Goal: Task Accomplishment & Management: Manage account settings

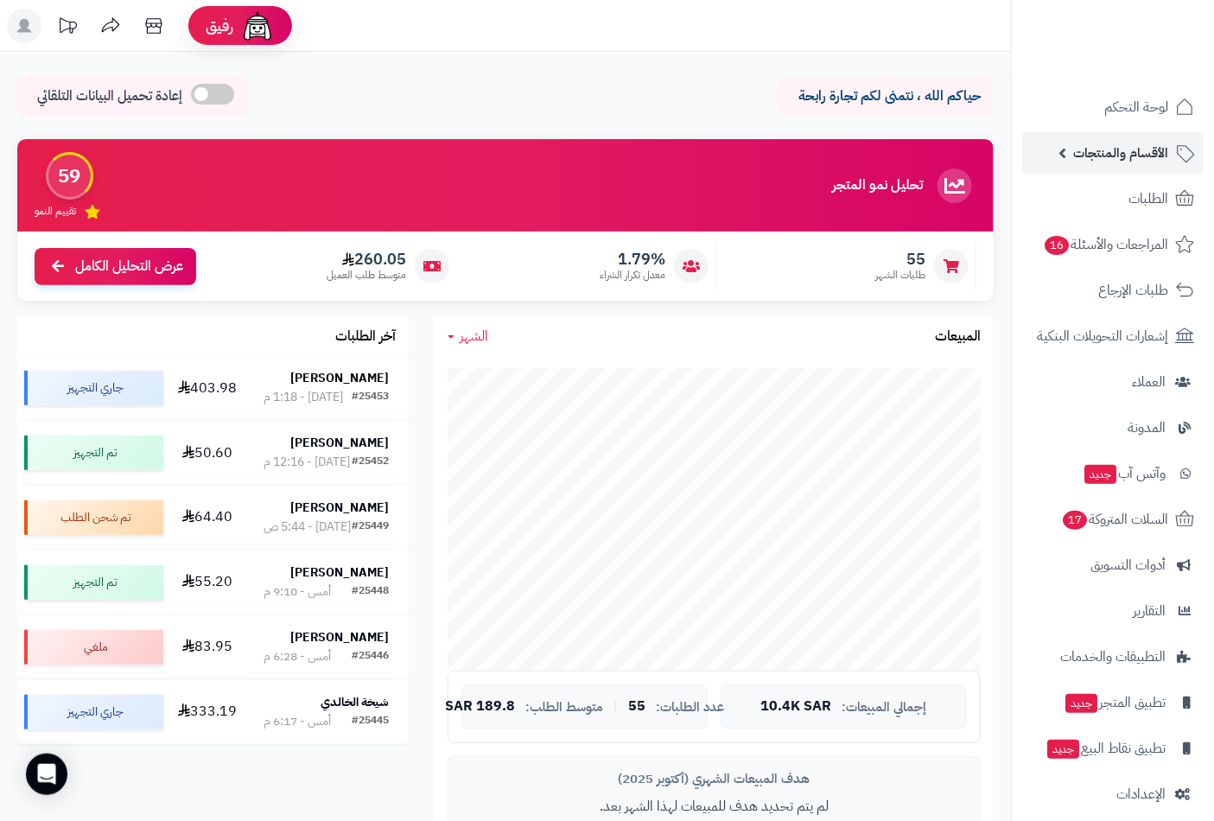
click at [1121, 153] on span "الأقسام والمنتجات" at bounding box center [1120, 153] width 95 height 24
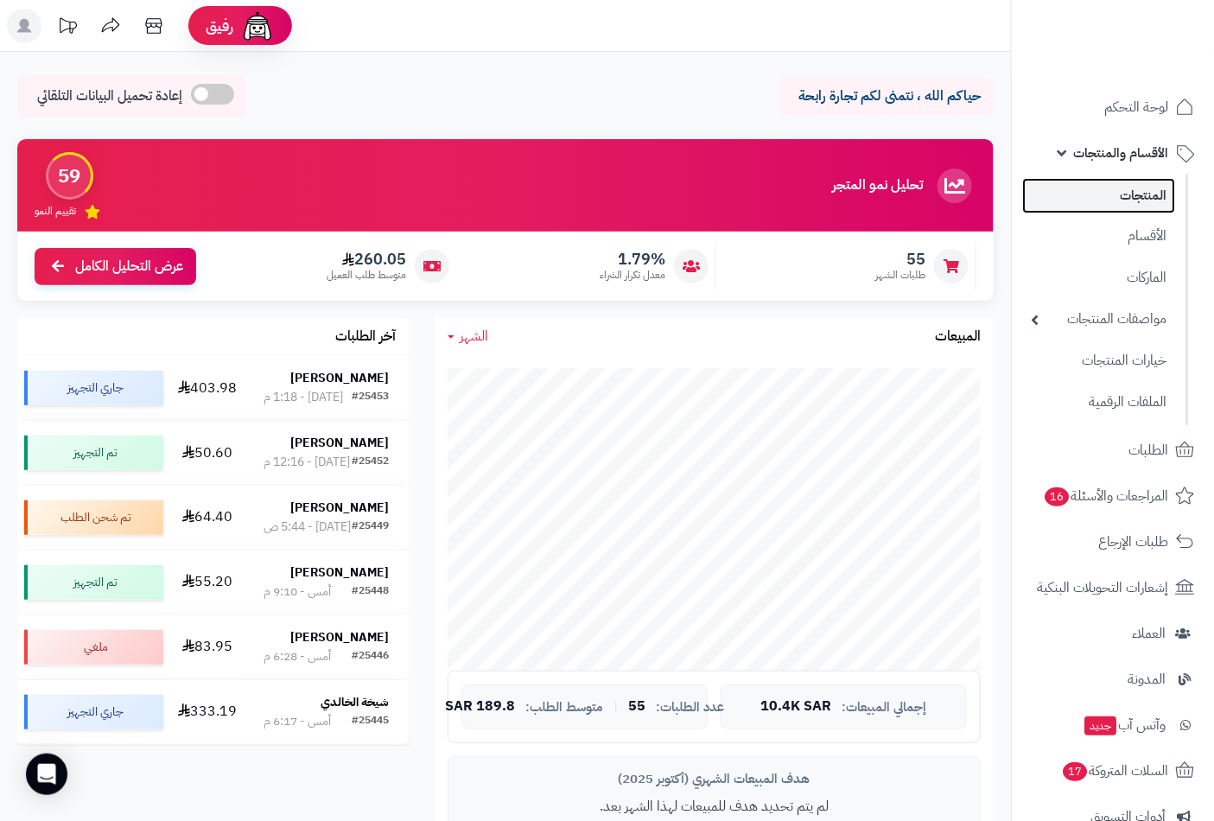
click at [1126, 196] on link "المنتجات" at bounding box center [1098, 195] width 153 height 35
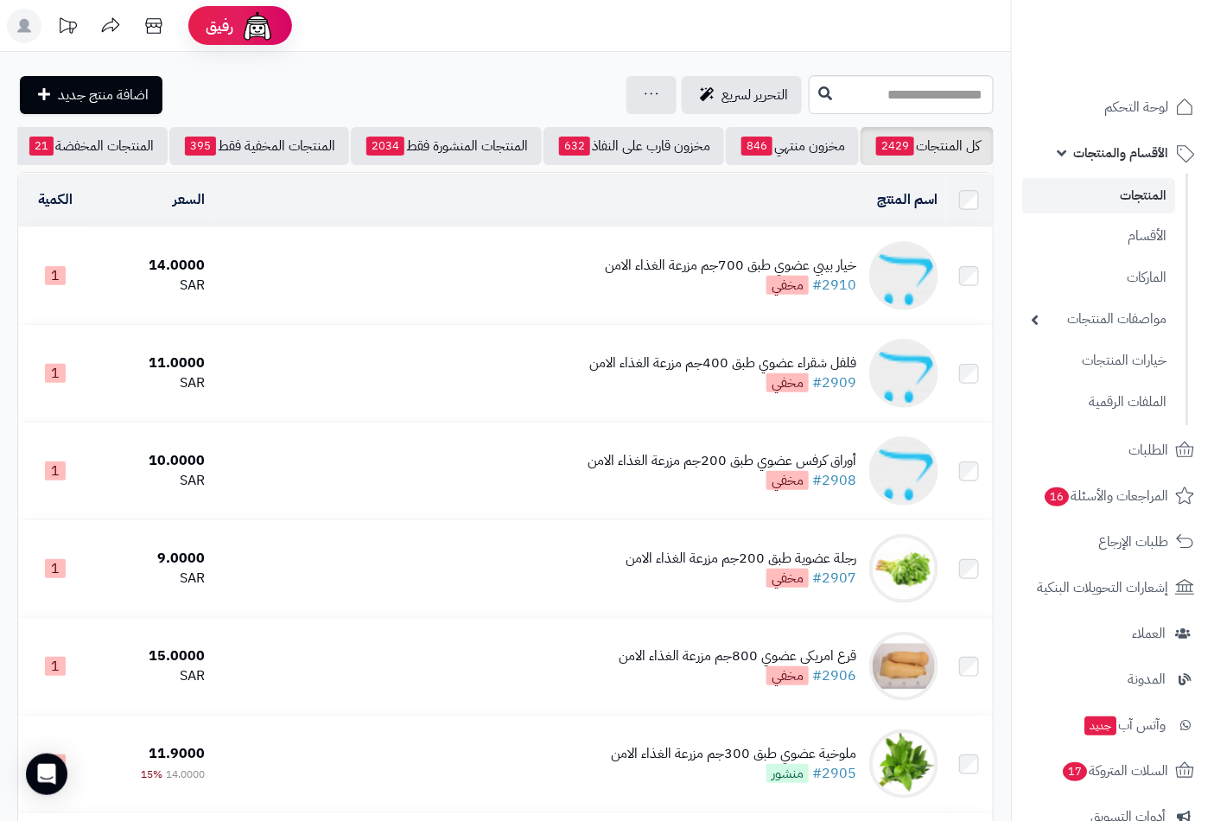
scroll to position [0, -162]
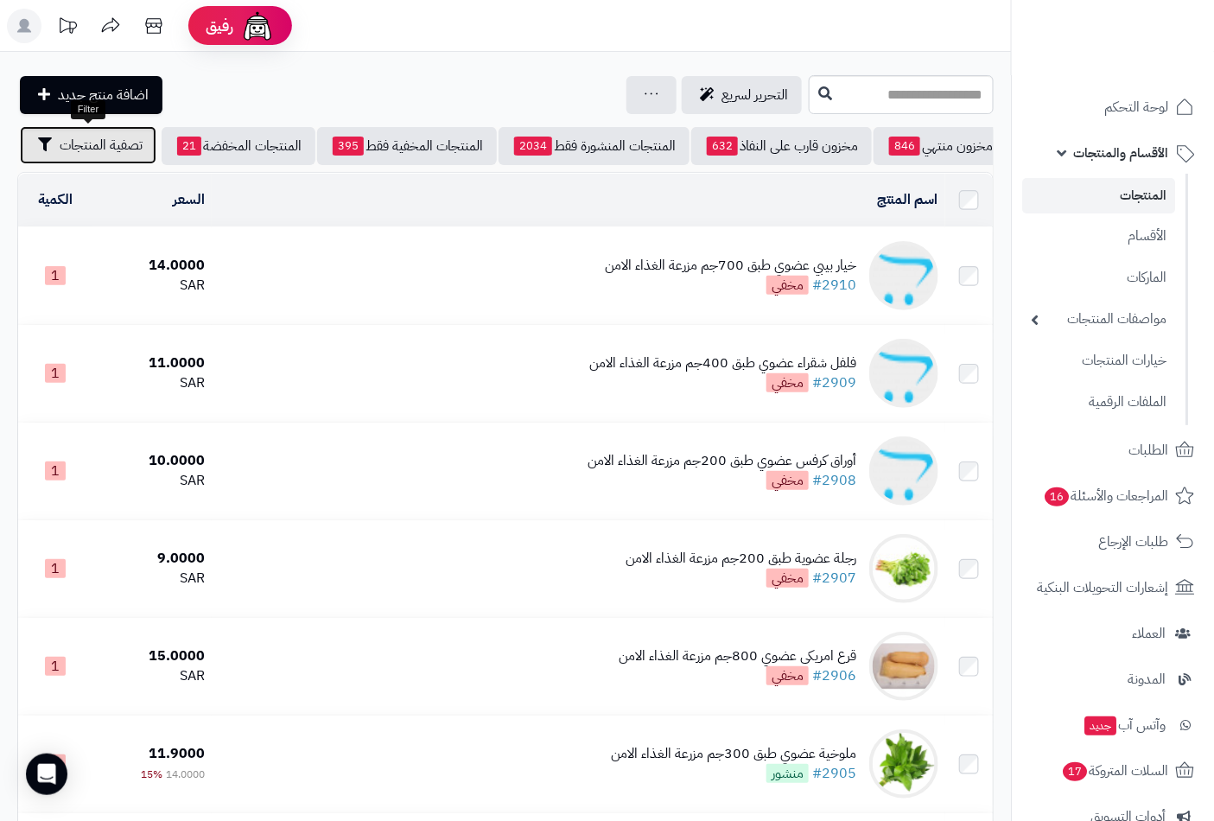
click at [70, 143] on span "تصفية المنتجات" at bounding box center [101, 145] width 83 height 21
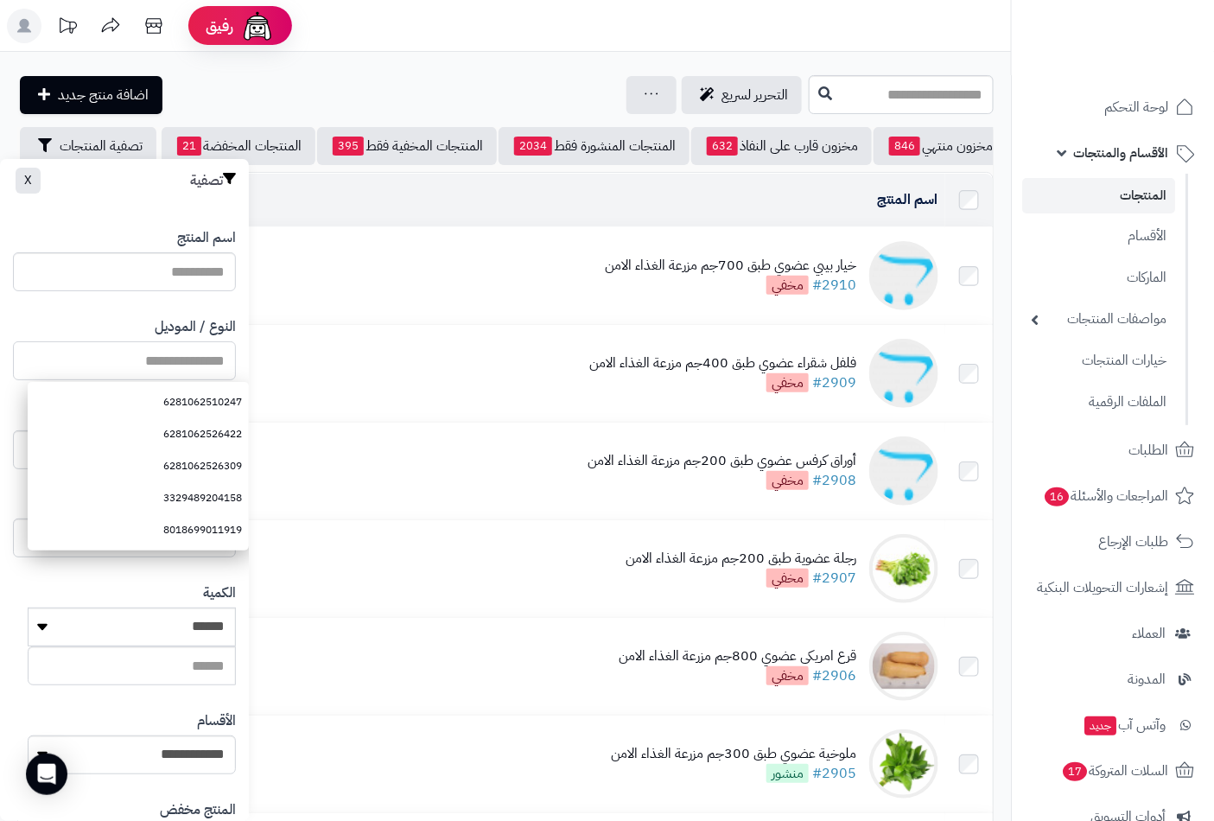
paste input "**********"
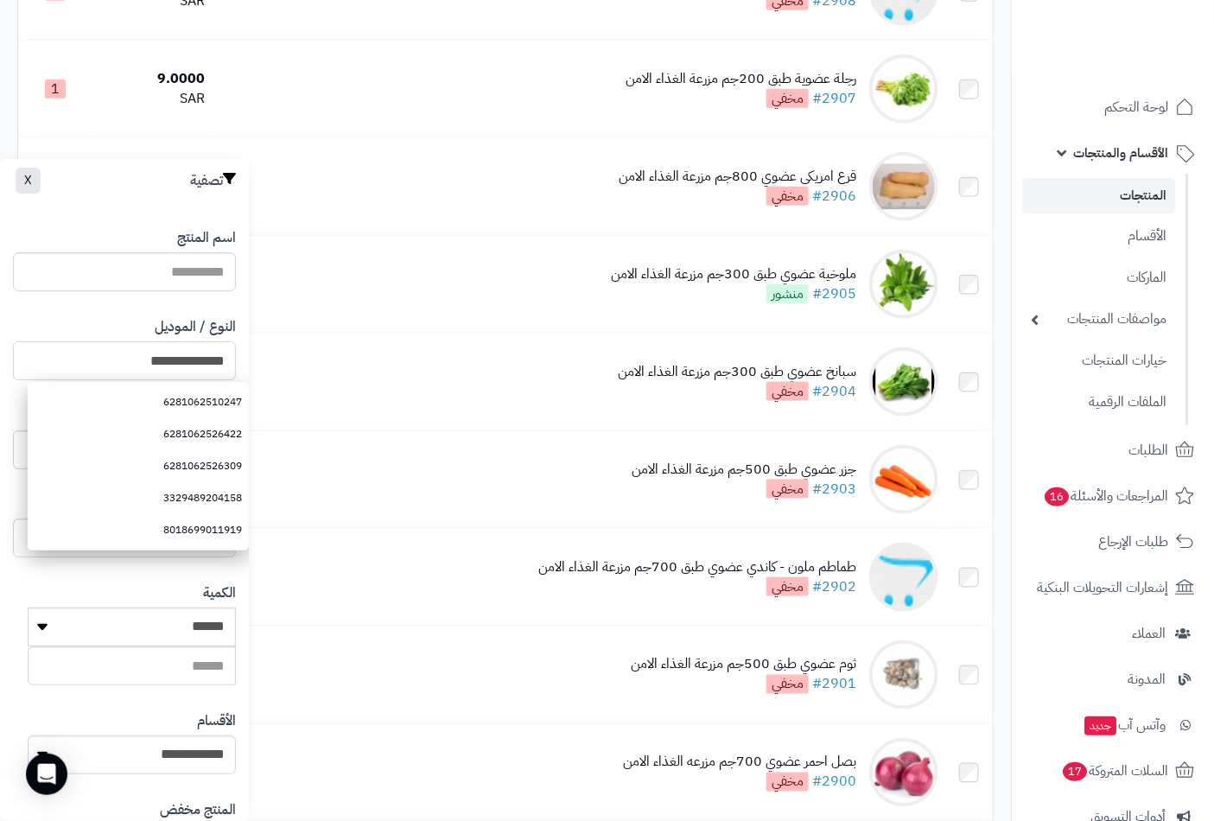
scroll to position [236, 0]
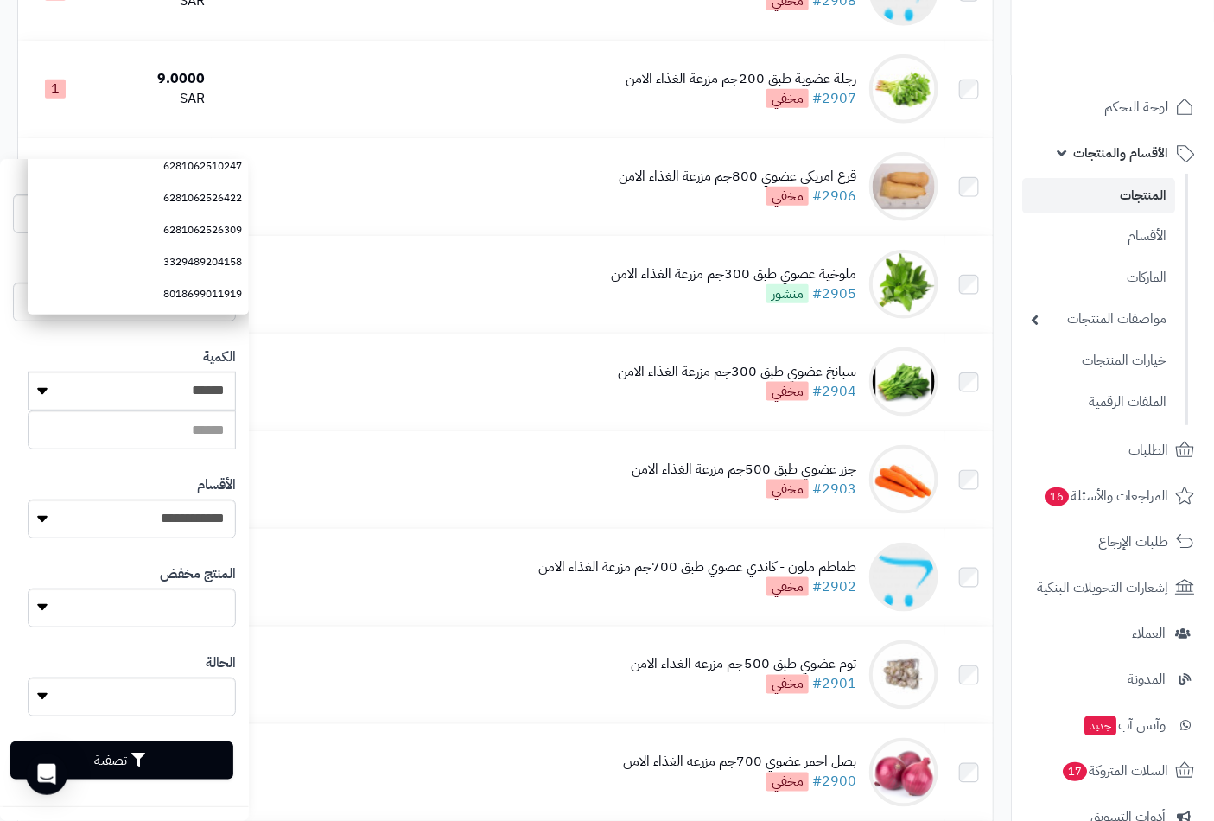
type input "**********"
click at [166, 760] on button "تصفية" at bounding box center [121, 760] width 223 height 38
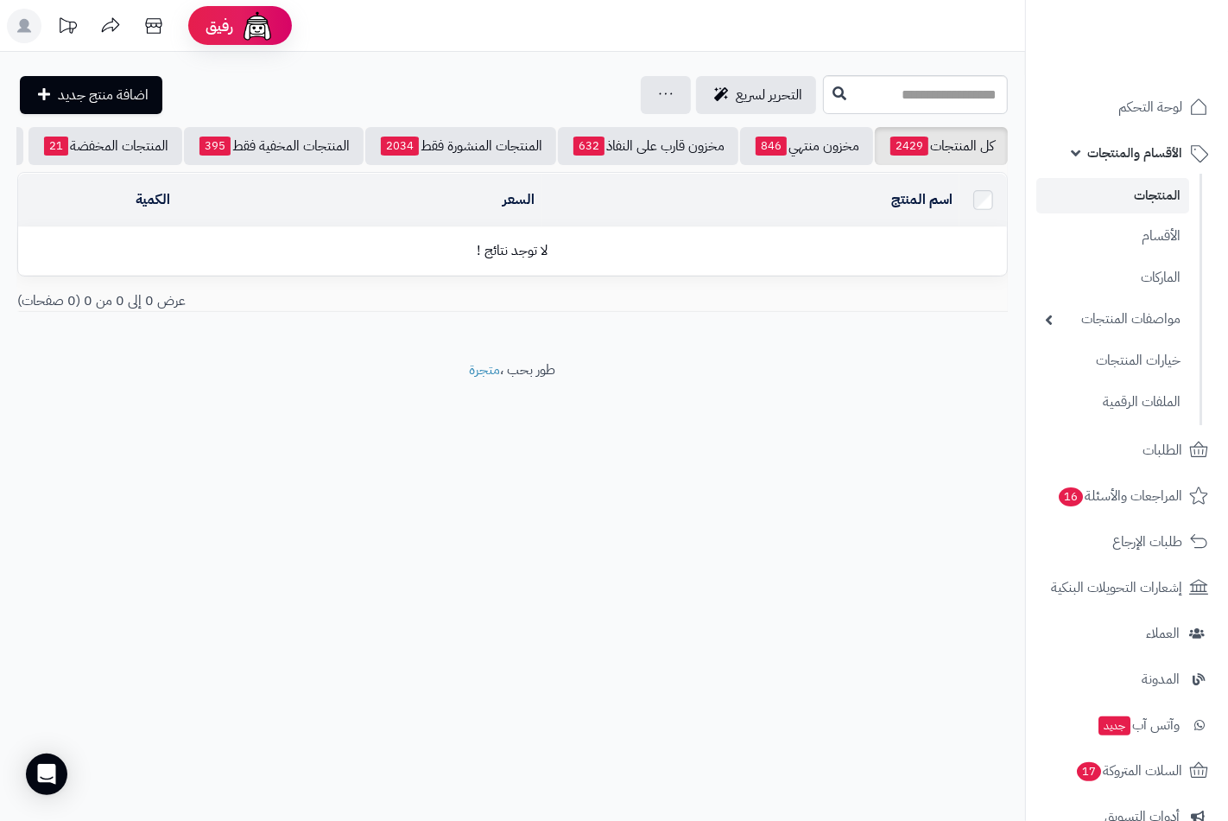
scroll to position [0, -149]
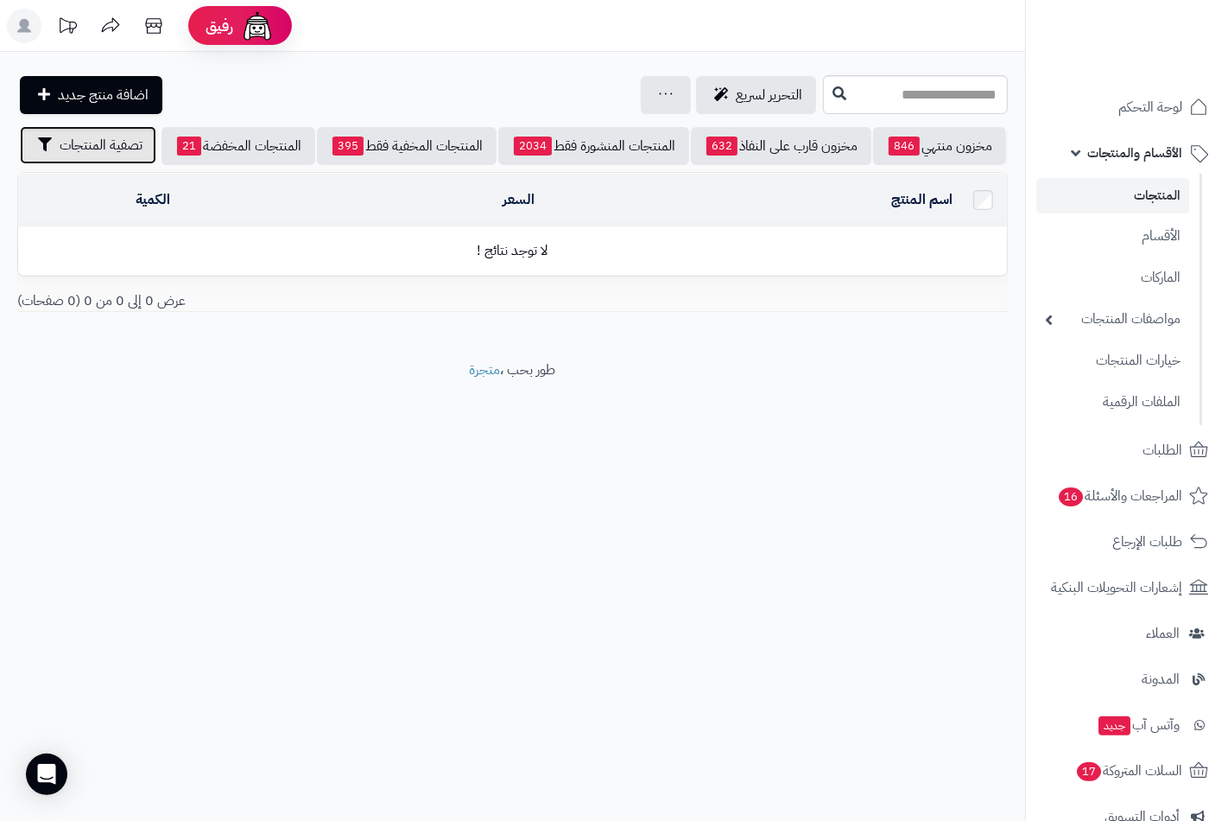
click at [118, 145] on span "تصفية المنتجات" at bounding box center [101, 145] width 83 height 21
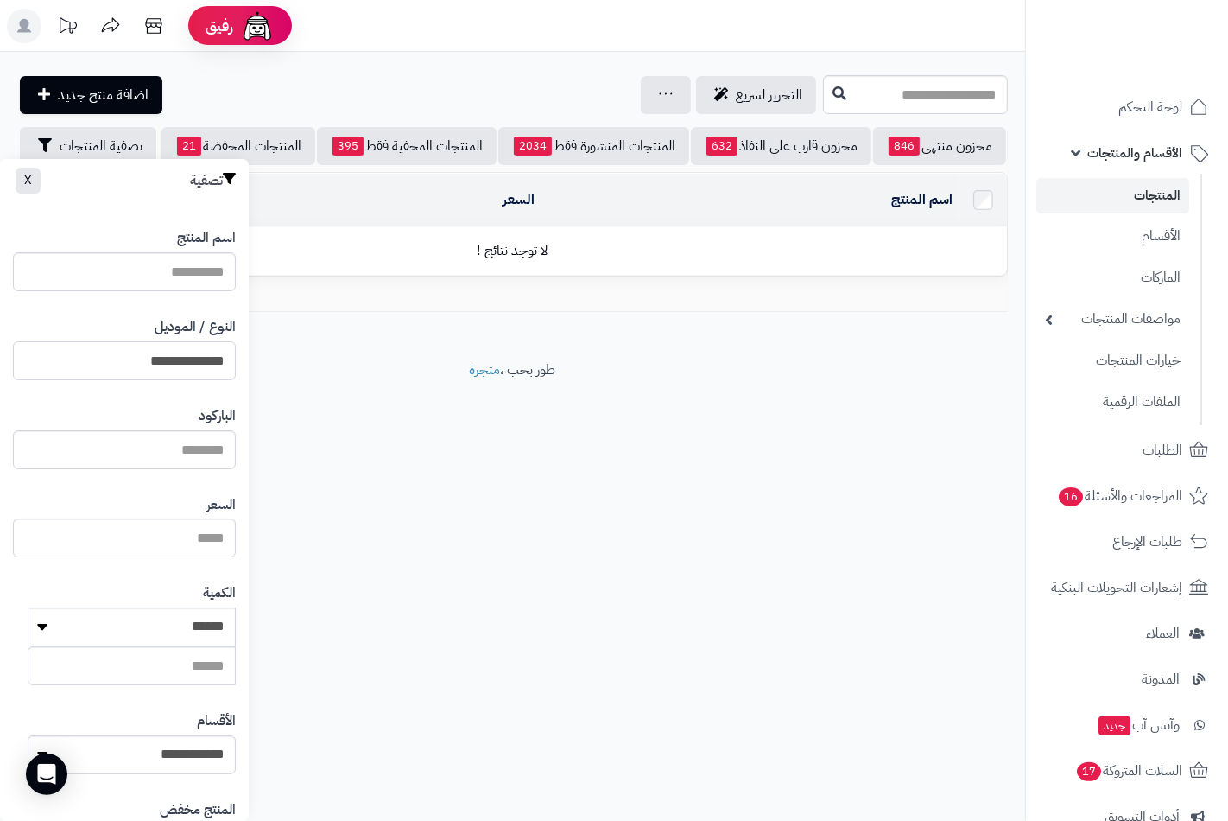
click at [169, 354] on input "**********" at bounding box center [124, 360] width 223 height 39
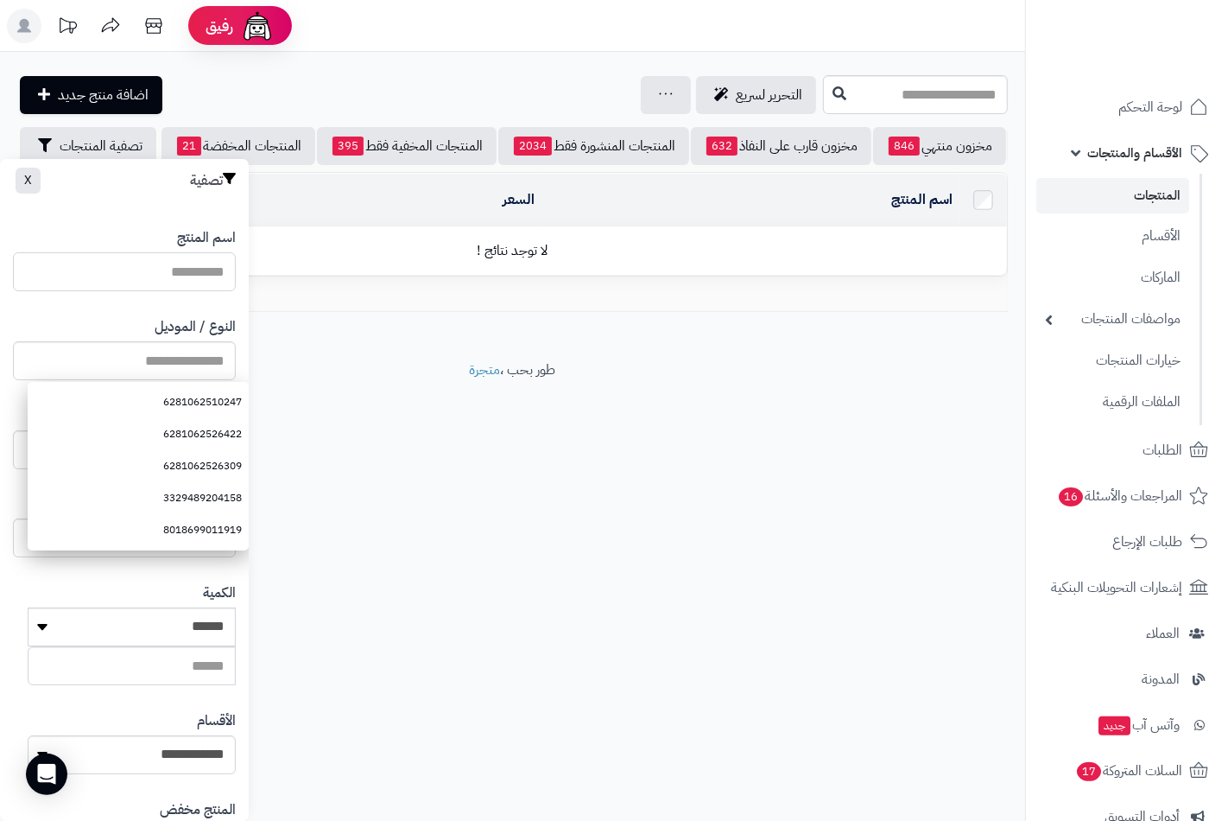
click at [214, 265] on input "اسم المنتج" at bounding box center [124, 271] width 223 height 39
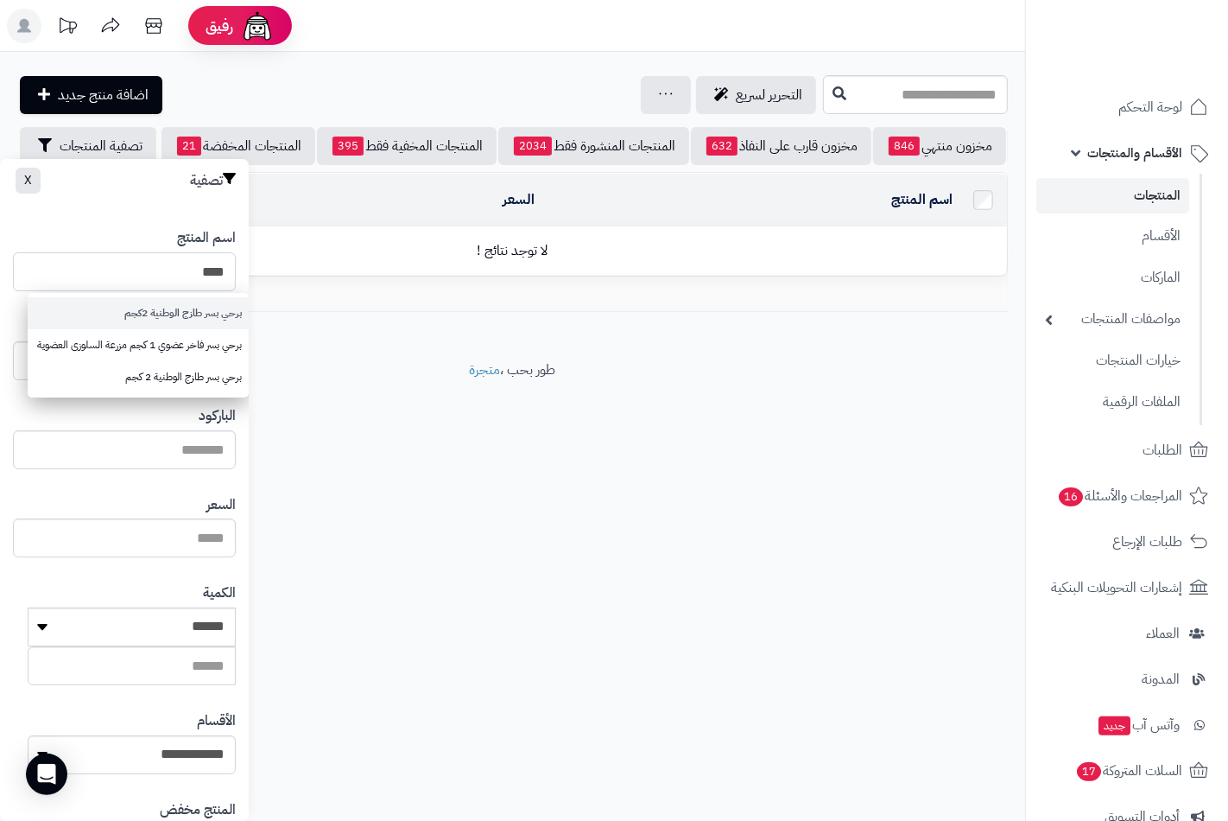
type input "****"
click at [211, 314] on link "برحي بسر طازج الوطنية 2كجم" at bounding box center [138, 313] width 221 height 32
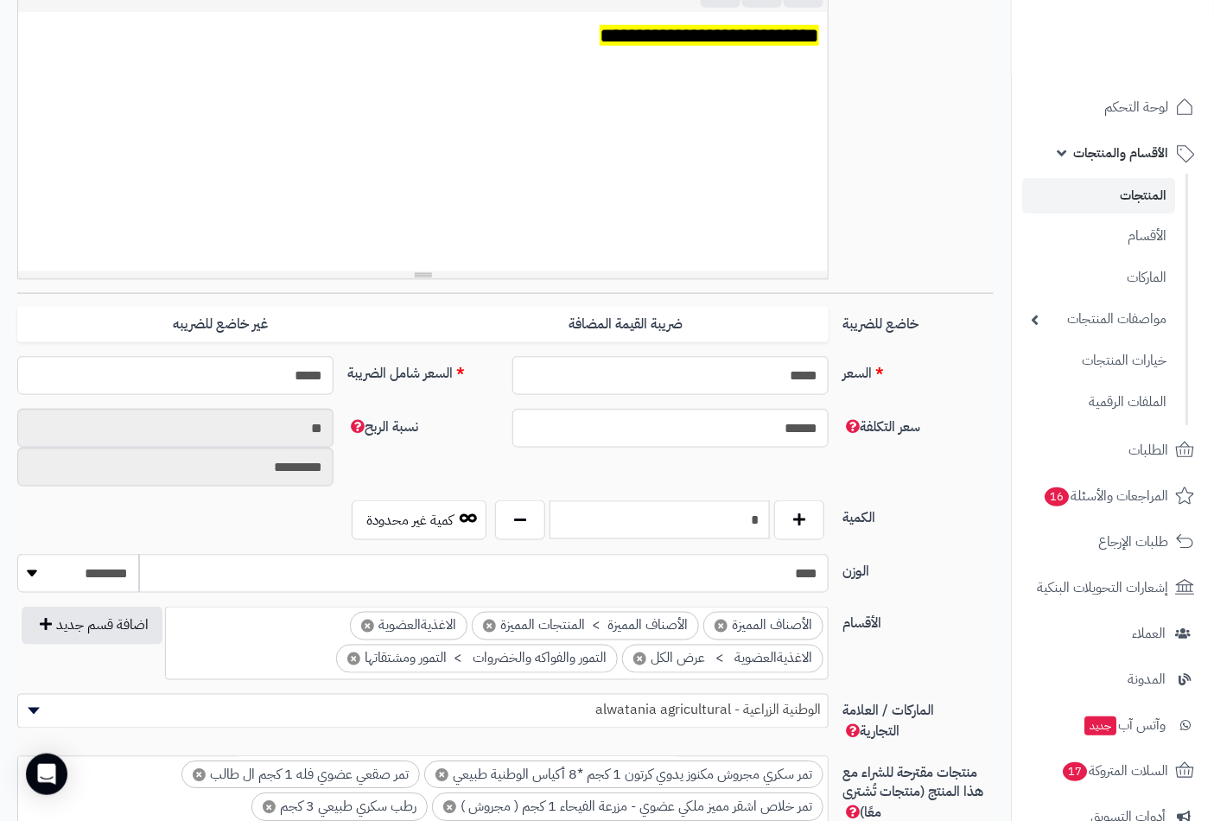
scroll to position [767, 0]
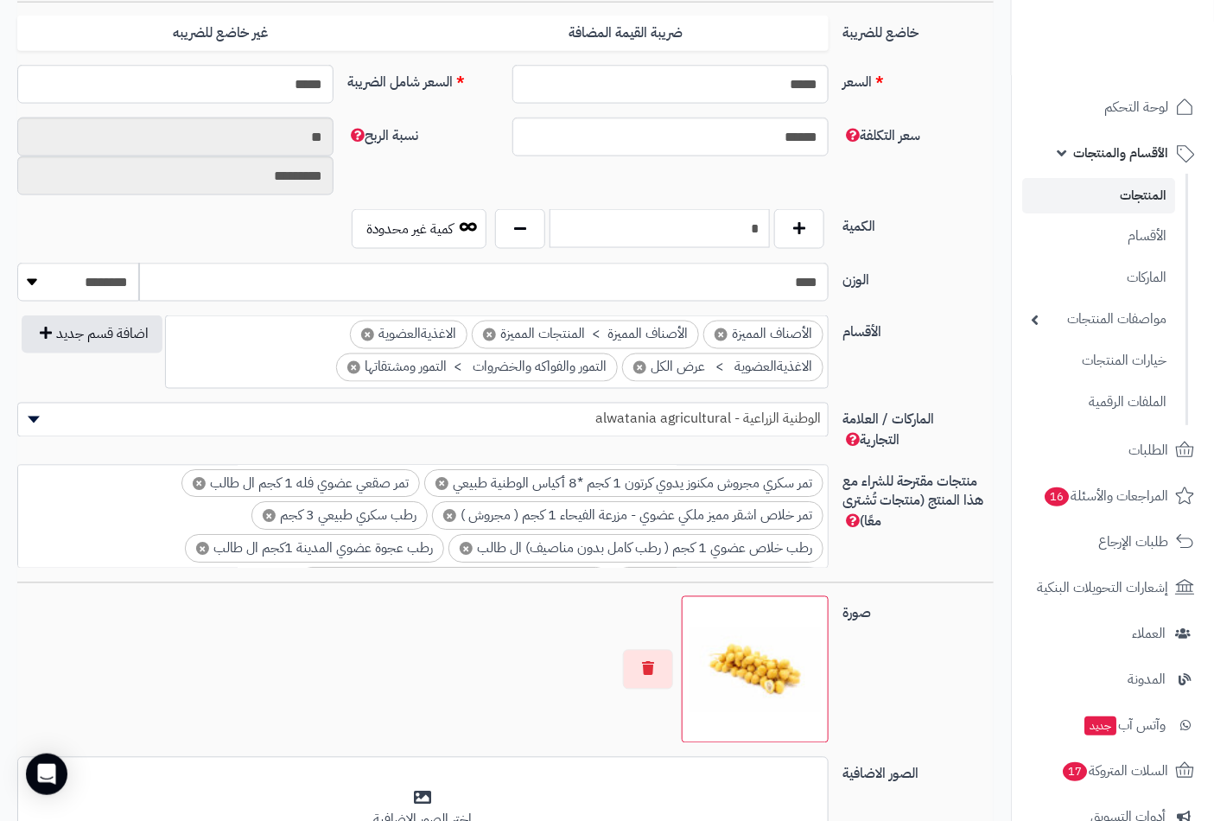
drag, startPoint x: 728, startPoint y: 234, endPoint x: 848, endPoint y: 226, distance: 120.3
click at [848, 226] on div "الكمية * كمية غير محدودة" at bounding box center [505, 236] width 990 height 54
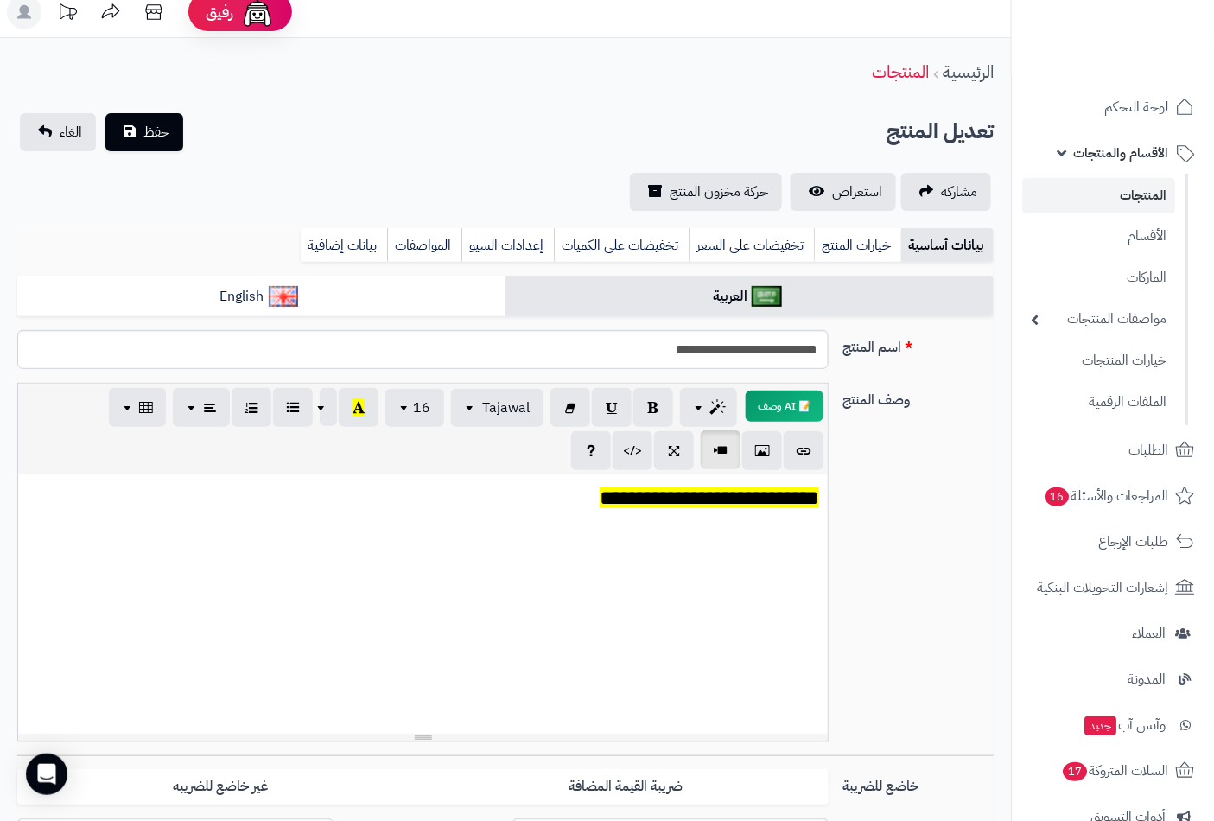
scroll to position [0, 0]
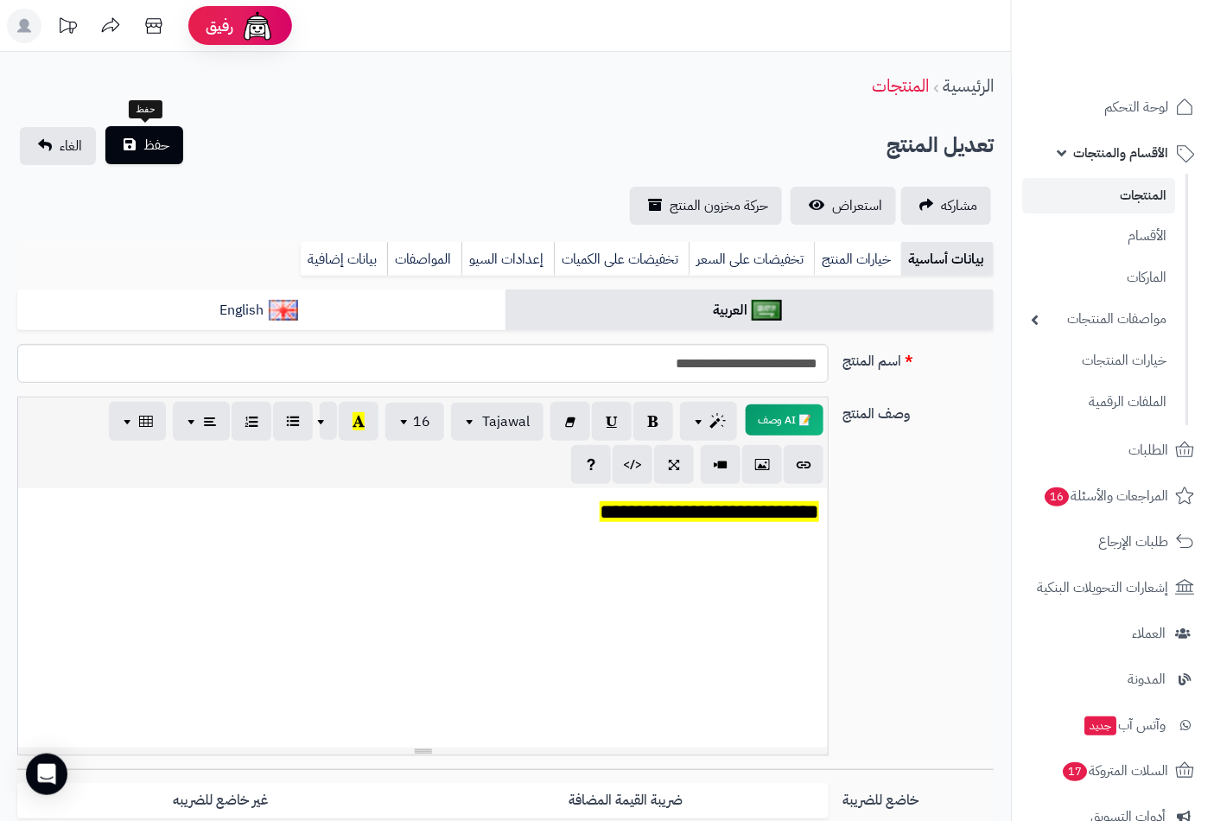
type input "*"
click at [157, 143] on span "حفظ" at bounding box center [156, 145] width 26 height 21
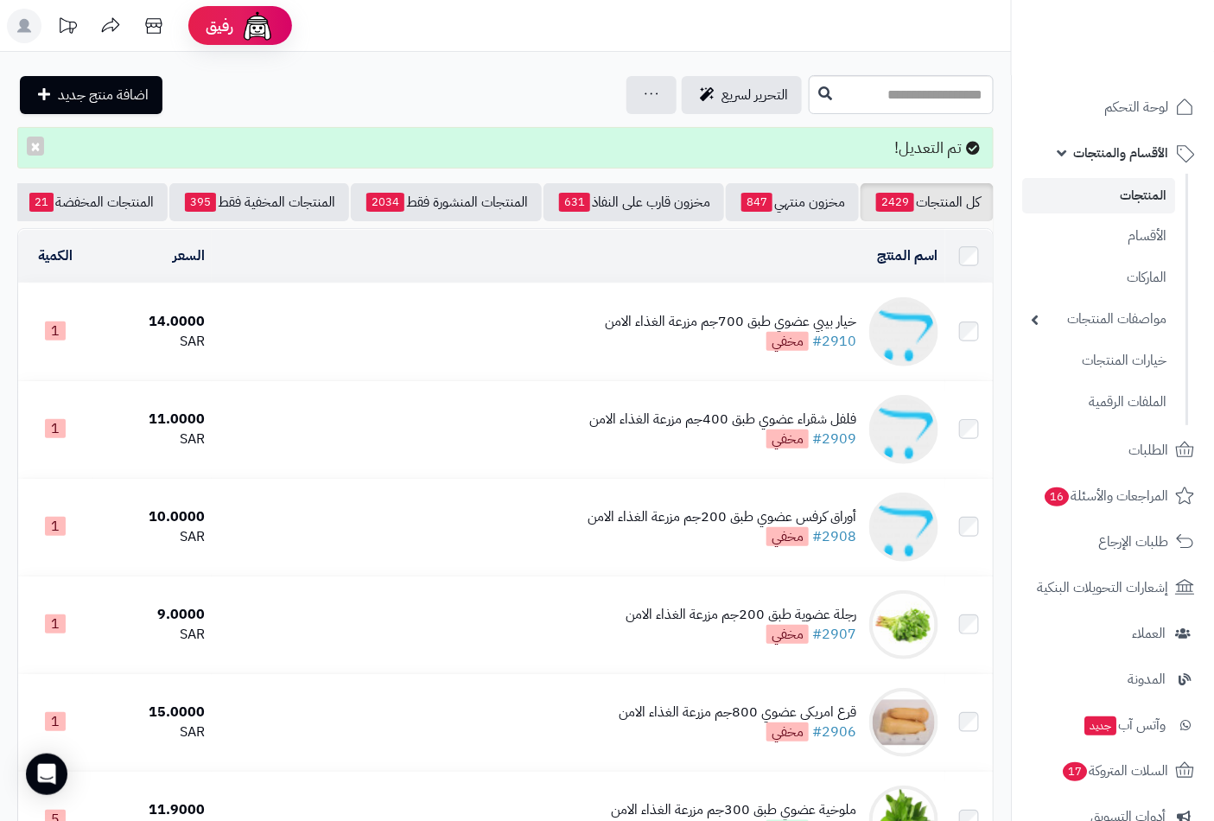
scroll to position [0, -162]
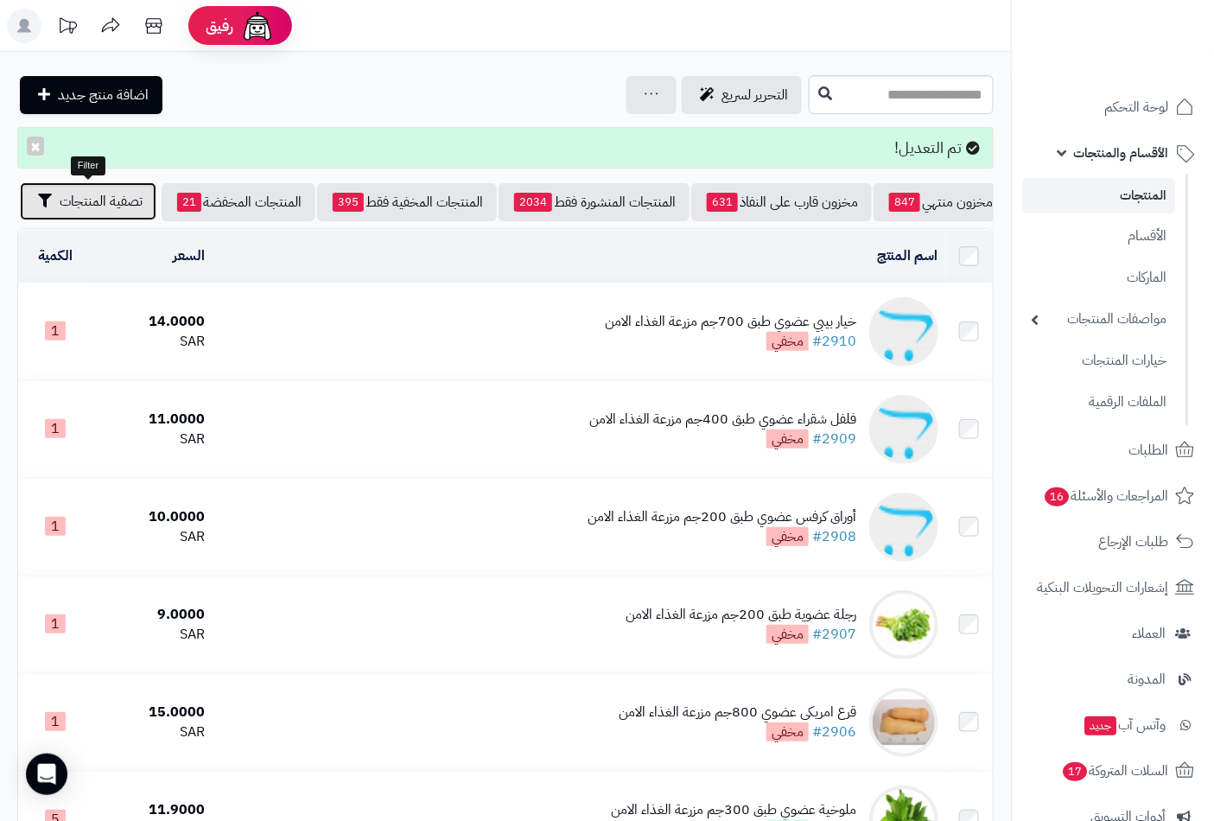
click at [102, 205] on span "تصفية المنتجات" at bounding box center [101, 201] width 83 height 21
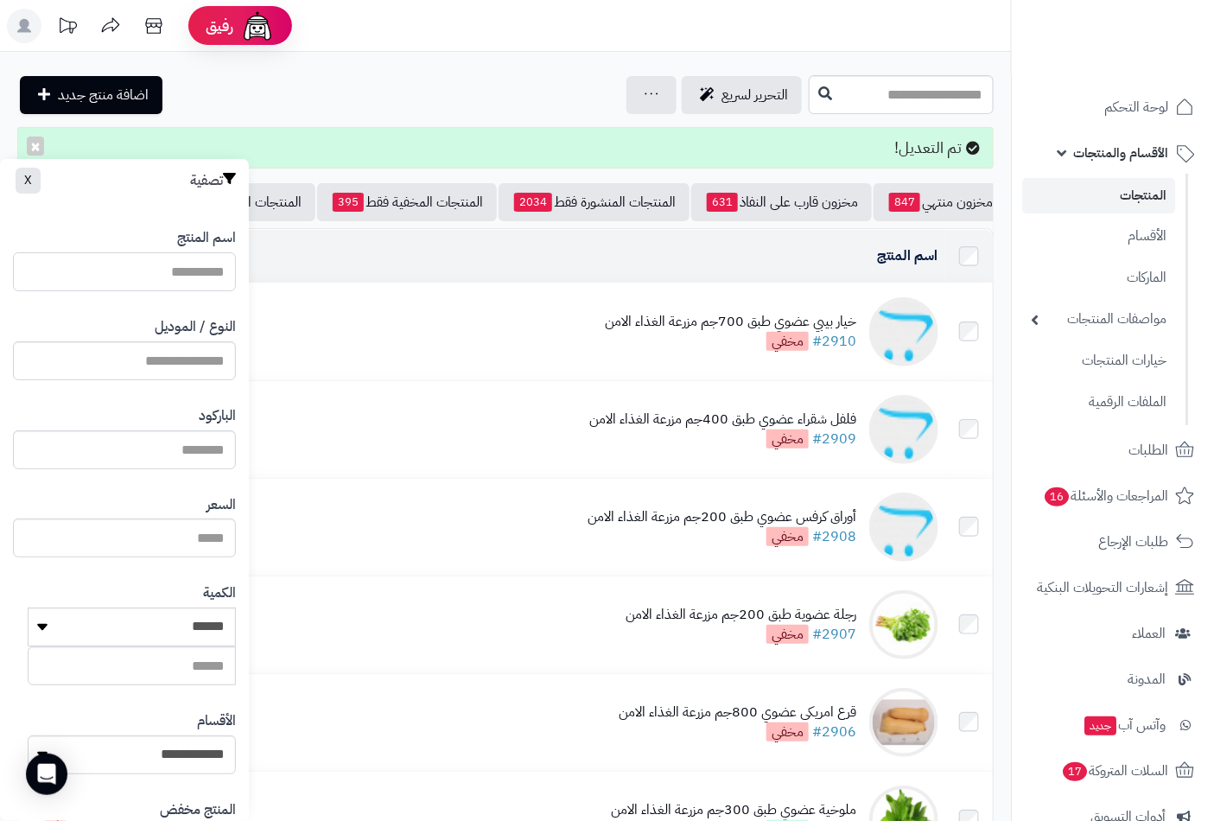
click at [197, 271] on input "اسم المنتج" at bounding box center [124, 271] width 223 height 39
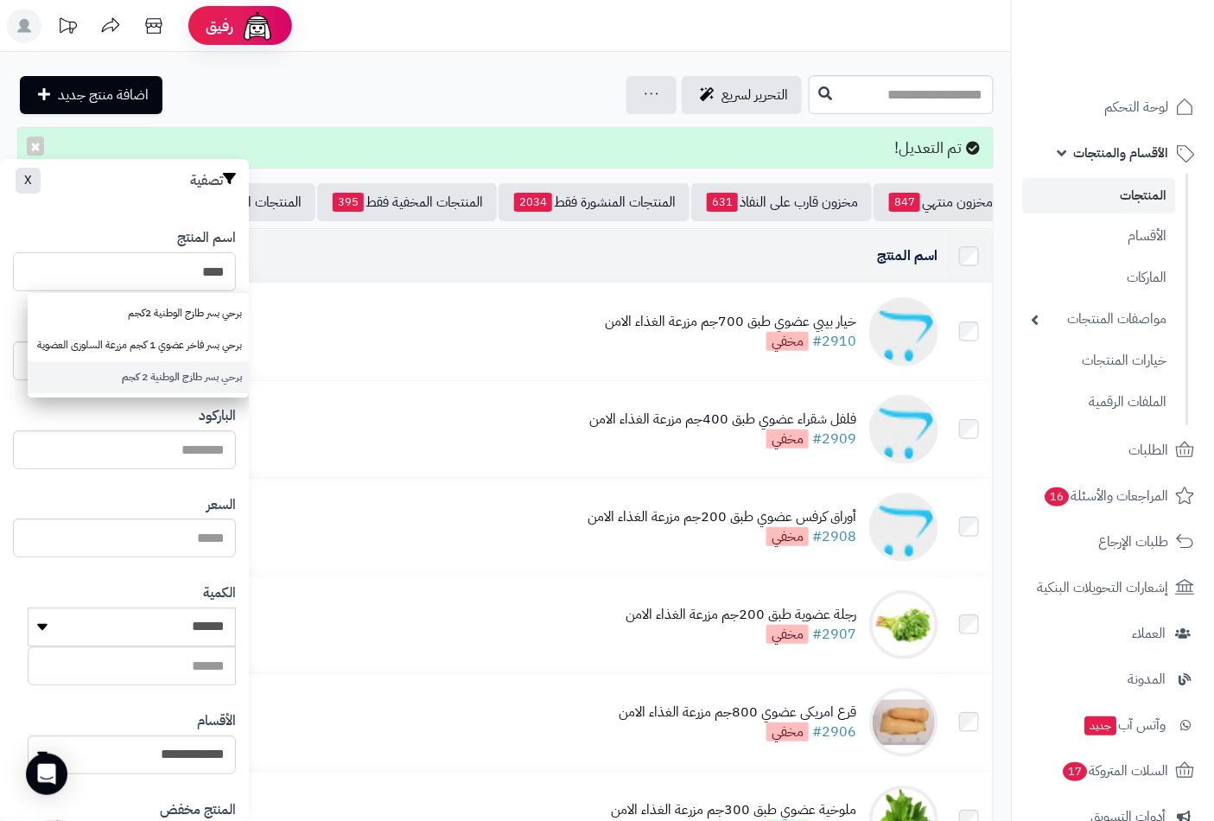
type input "****"
click at [202, 380] on link "برحي بسر طازج الوطنية 2 كجم" at bounding box center [138, 377] width 221 height 32
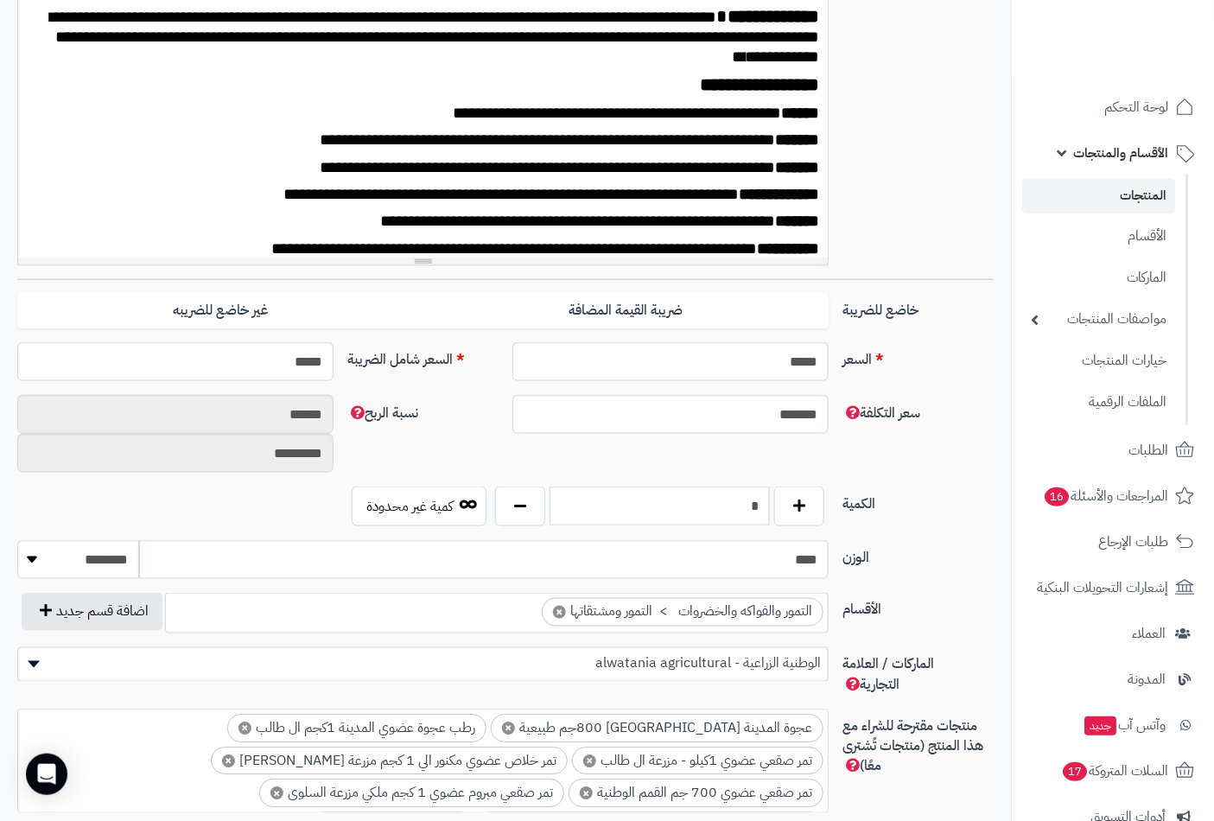
scroll to position [671, 0]
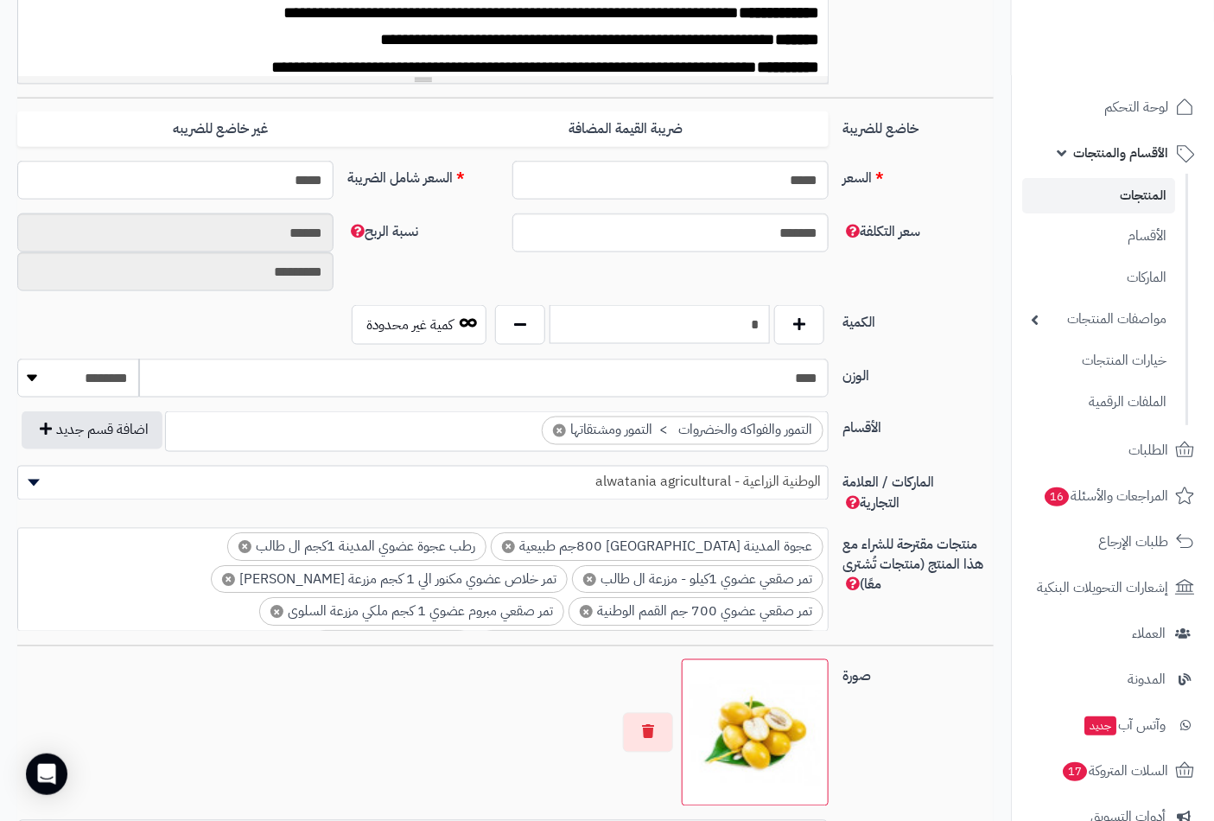
drag, startPoint x: 739, startPoint y: 321, endPoint x: 929, endPoint y: 286, distance: 193.3
click at [929, 286] on div "**********" at bounding box center [505, 336] width 976 height 1436
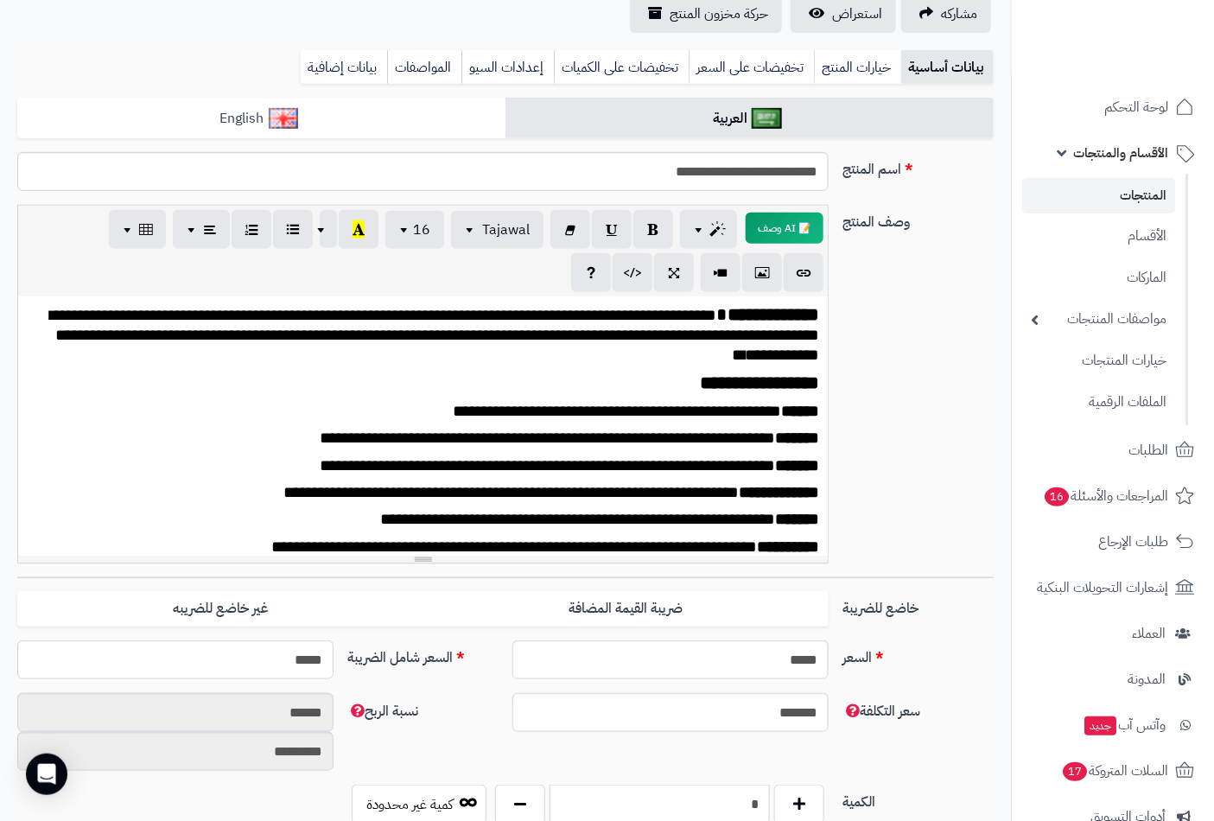
scroll to position [0, 0]
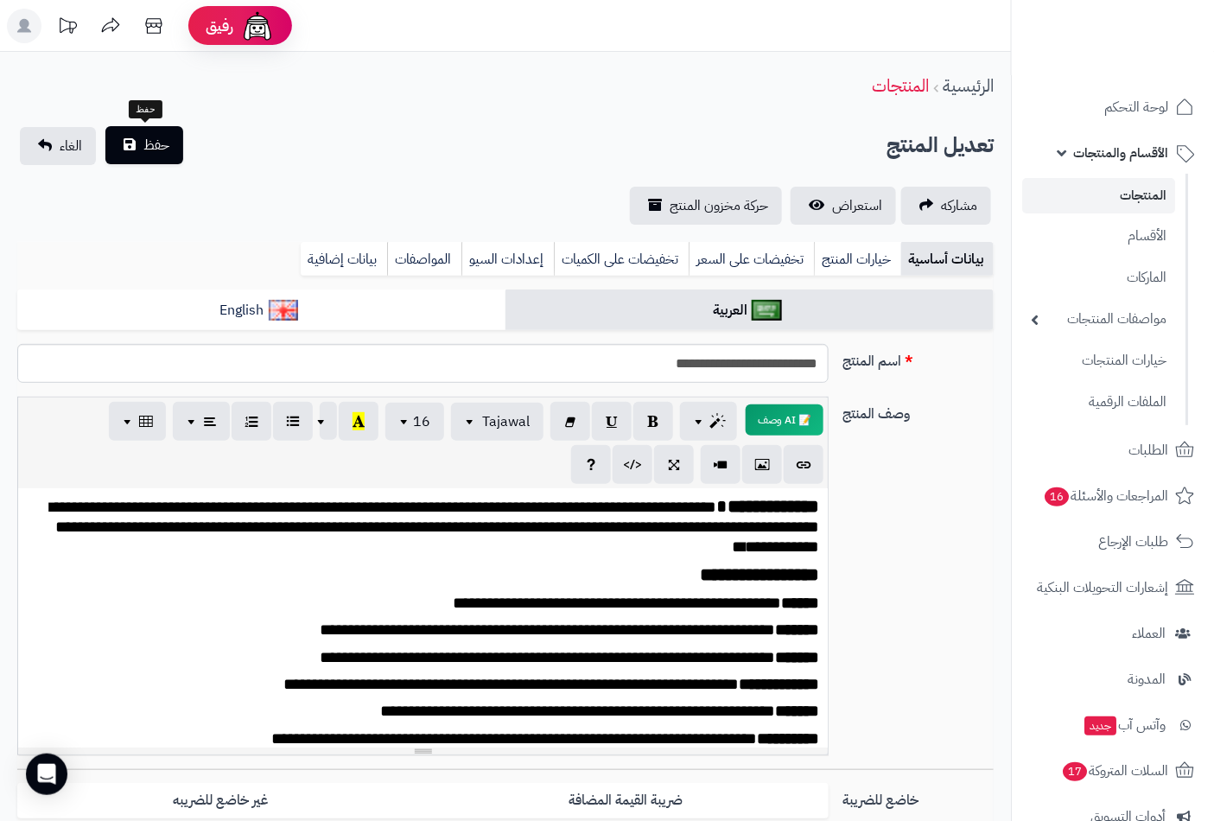
type input "*"
click at [170, 138] on button "حفظ" at bounding box center [144, 145] width 78 height 38
